Goal: Use online tool/utility: Utilize a website feature to perform a specific function

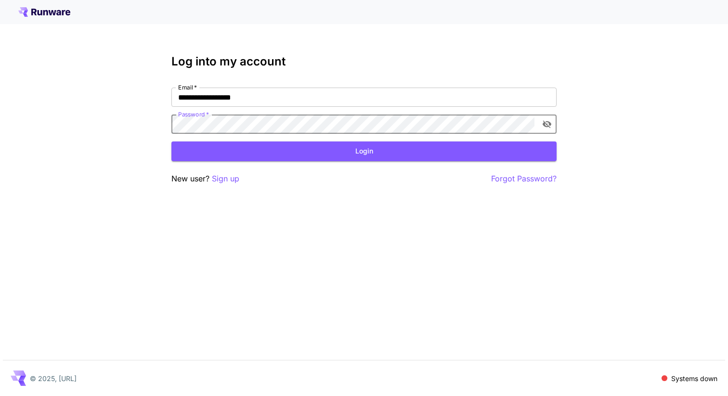
click button "Login" at bounding box center [363, 152] width 385 height 20
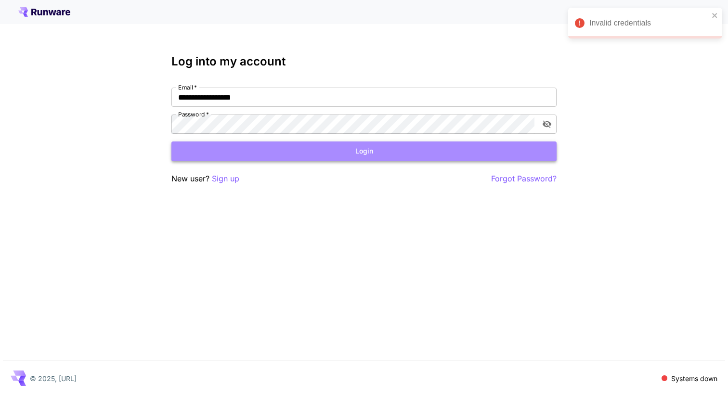
click at [371, 155] on button "Login" at bounding box center [363, 152] width 385 height 20
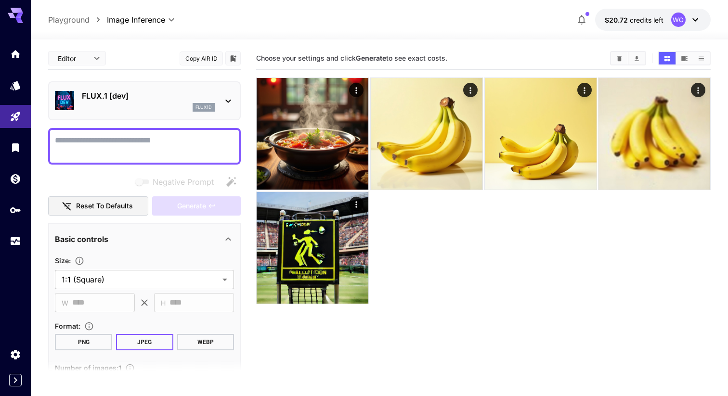
click at [206, 106] on p "flux1d" at bounding box center [203, 107] width 16 height 7
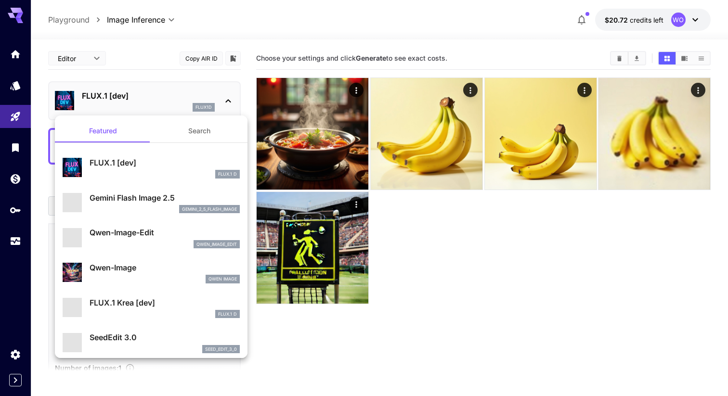
click at [206, 106] on div at bounding box center [364, 198] width 728 height 396
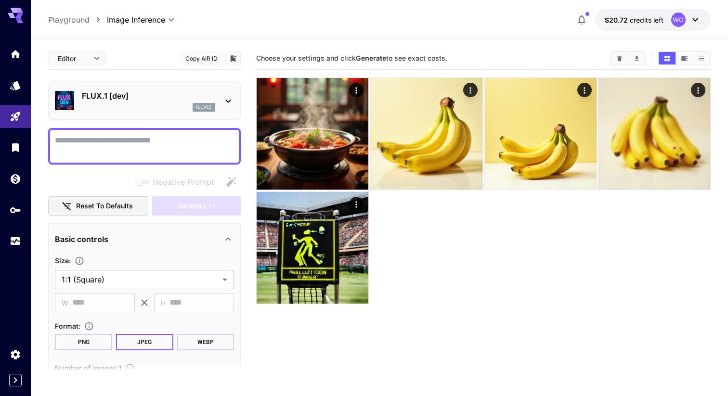
click at [207, 59] on button "Copy AIR ID" at bounding box center [201, 59] width 43 height 14
click at [359, 21] on div "**********" at bounding box center [379, 20] width 662 height 22
